Goal: Transaction & Acquisition: Subscribe to service/newsletter

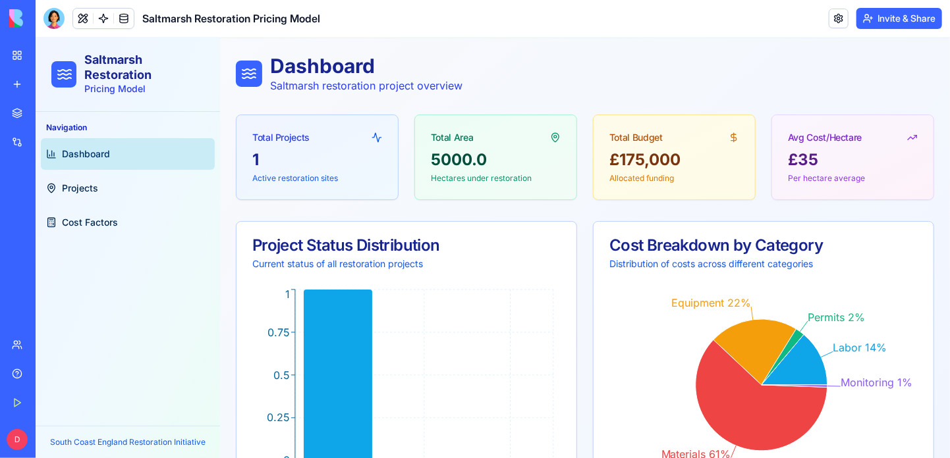
scroll to position [198, 0]
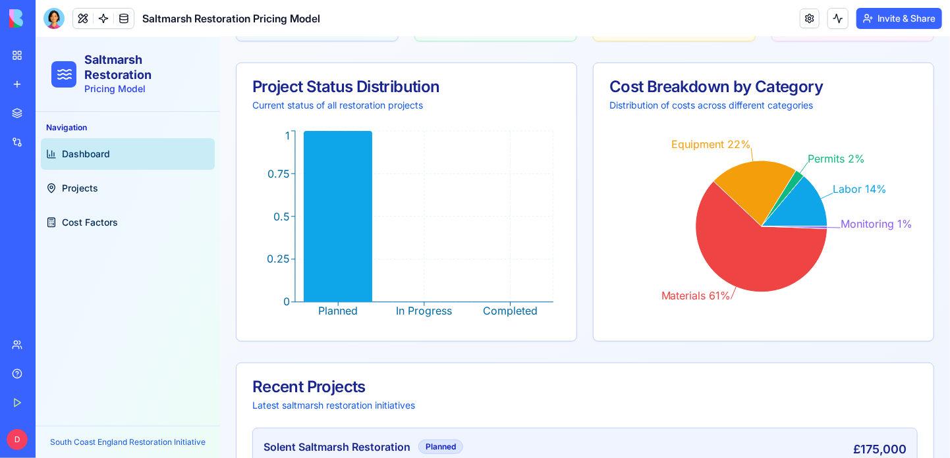
click at [71, 438] on button "Upgrade" at bounding box center [65, 439] width 49 height 21
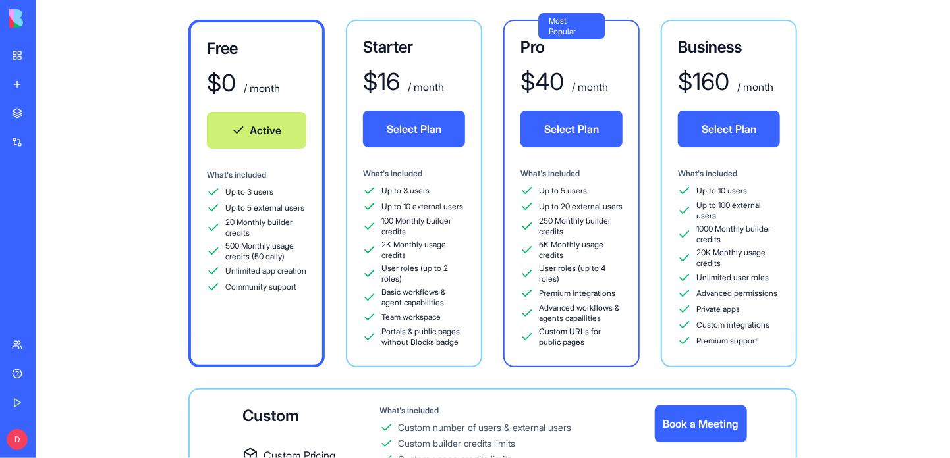
scroll to position [66, 0]
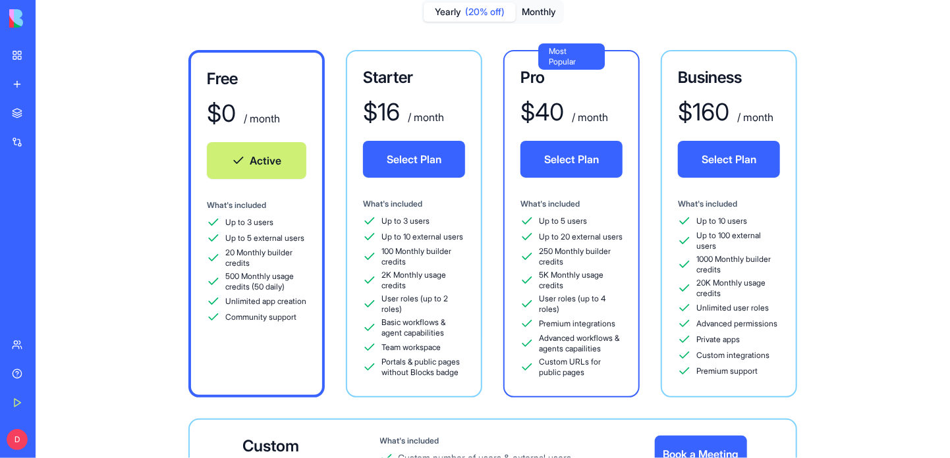
click at [310, 165] on div "Free $ 0 / month Active What's included Up to 3 users Up to 5 external users 20…" at bounding box center [256, 224] width 136 height 348
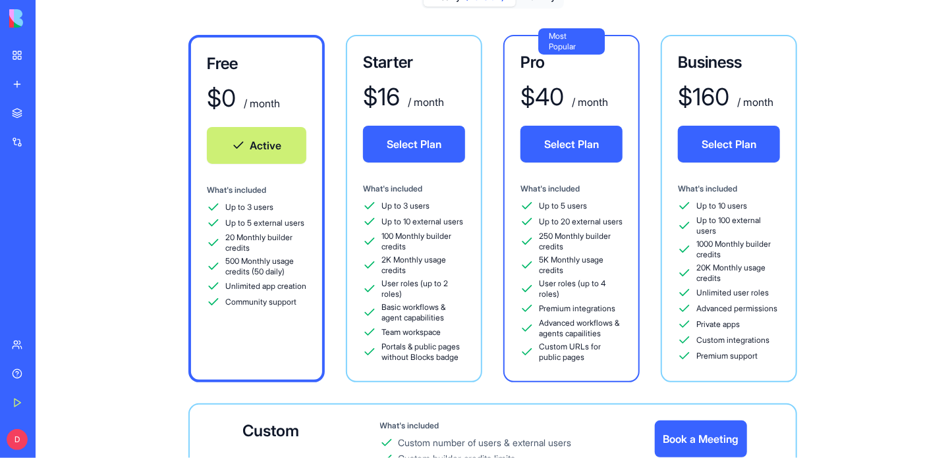
scroll to position [0, 0]
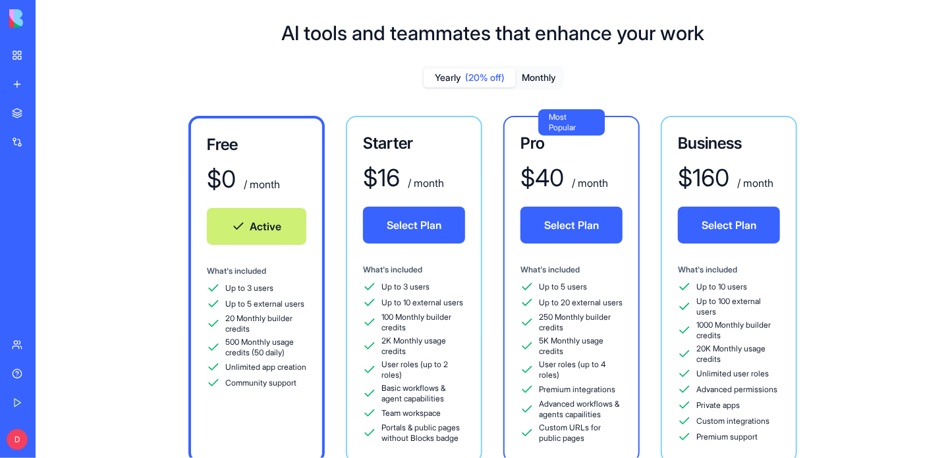
click at [33, 54] on div "My Workspace" at bounding box center [40, 55] width 17 height 13
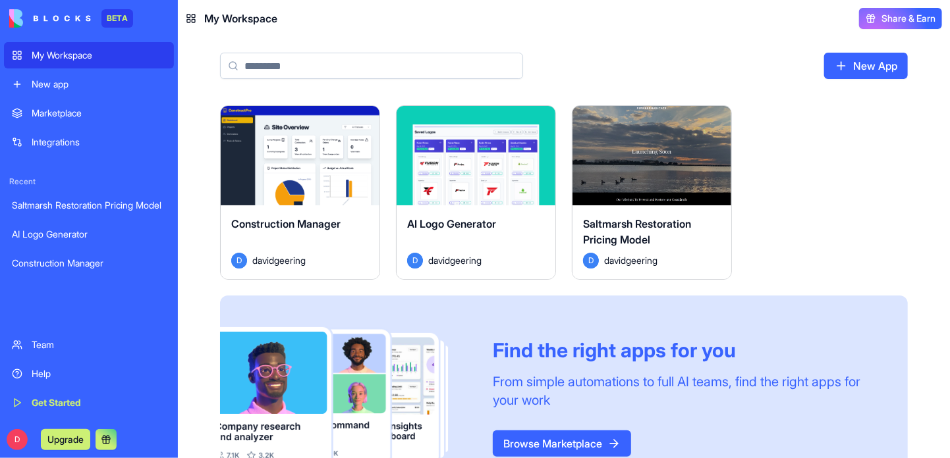
click at [55, 209] on div "Saltmarsh Restoration Pricing Model" at bounding box center [89, 205] width 154 height 13
